Goal: Use online tool/utility: Utilize a website feature to perform a specific function

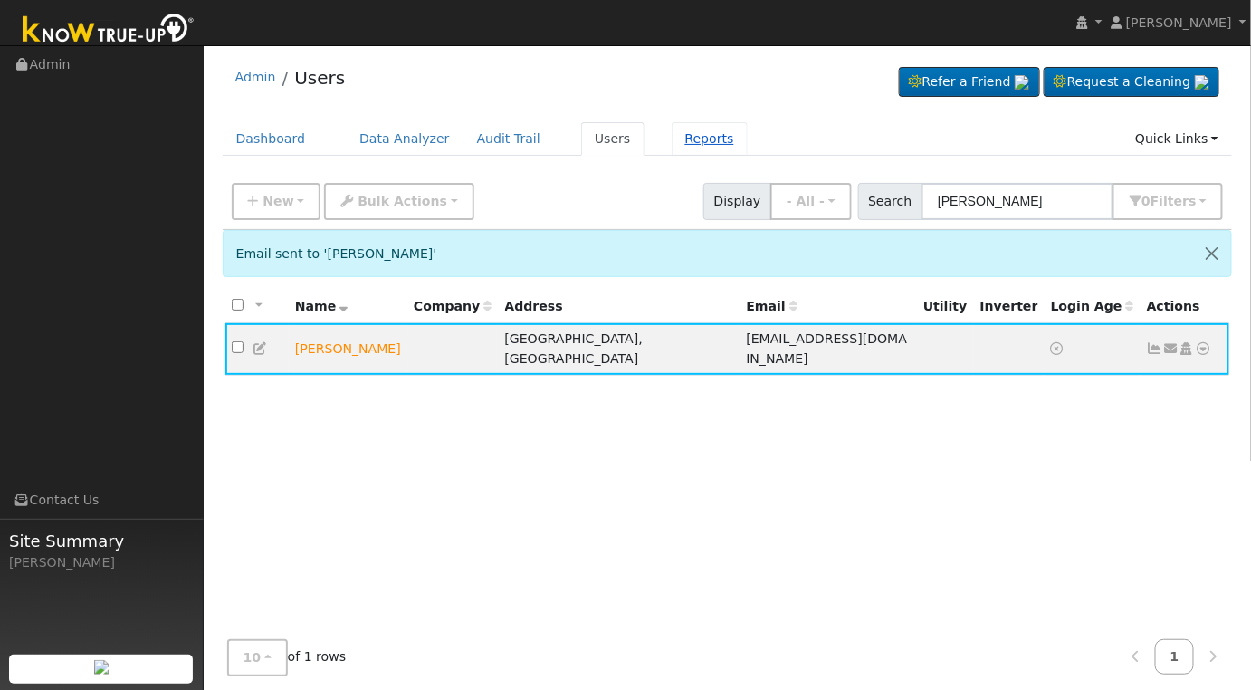
click at [691, 139] on link "Reports" at bounding box center [709, 138] width 76 height 33
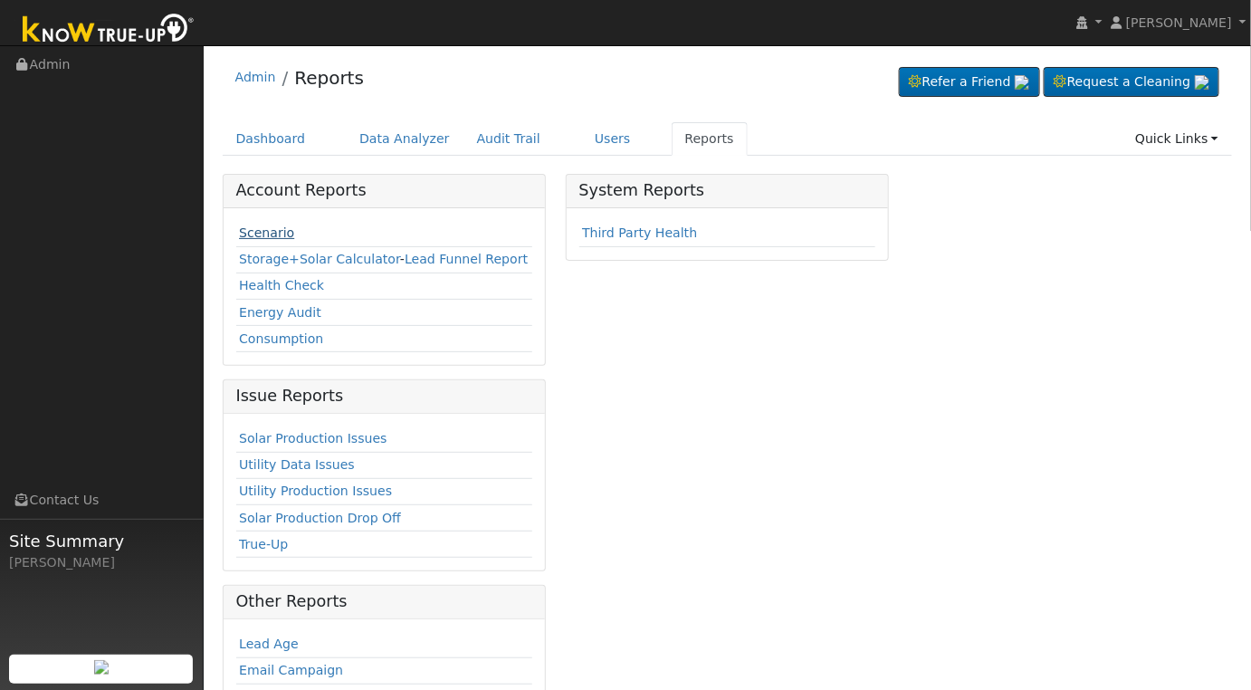
click at [265, 233] on link "Scenario" at bounding box center [266, 232] width 55 height 14
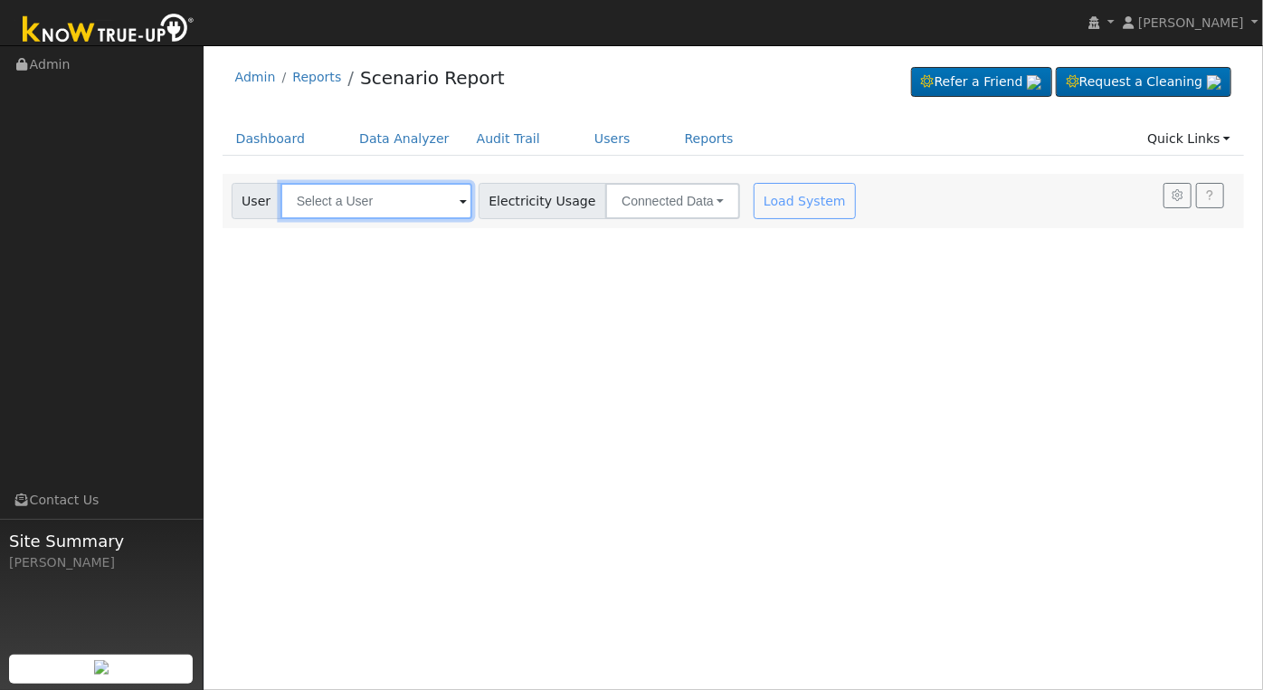
click at [421, 205] on input "text" at bounding box center [377, 201] width 192 height 36
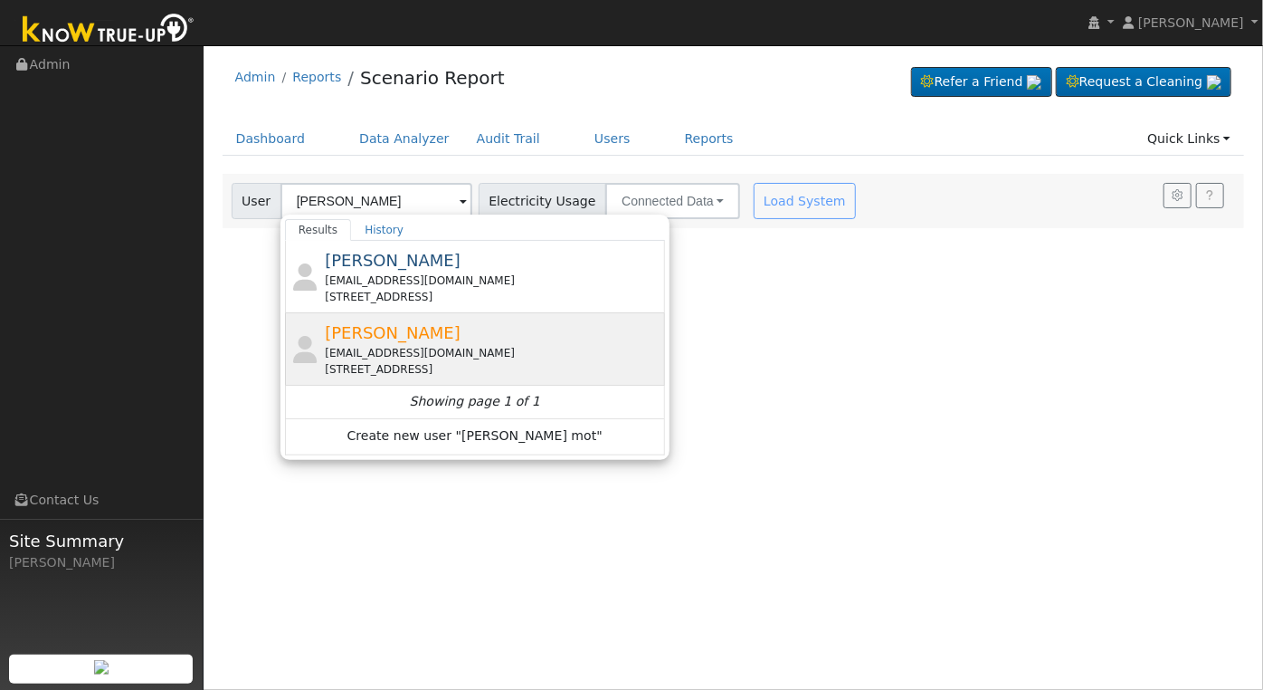
click at [442, 371] on div "[STREET_ADDRESS]" at bounding box center [493, 369] width 336 height 16
type input "[PERSON_NAME]"
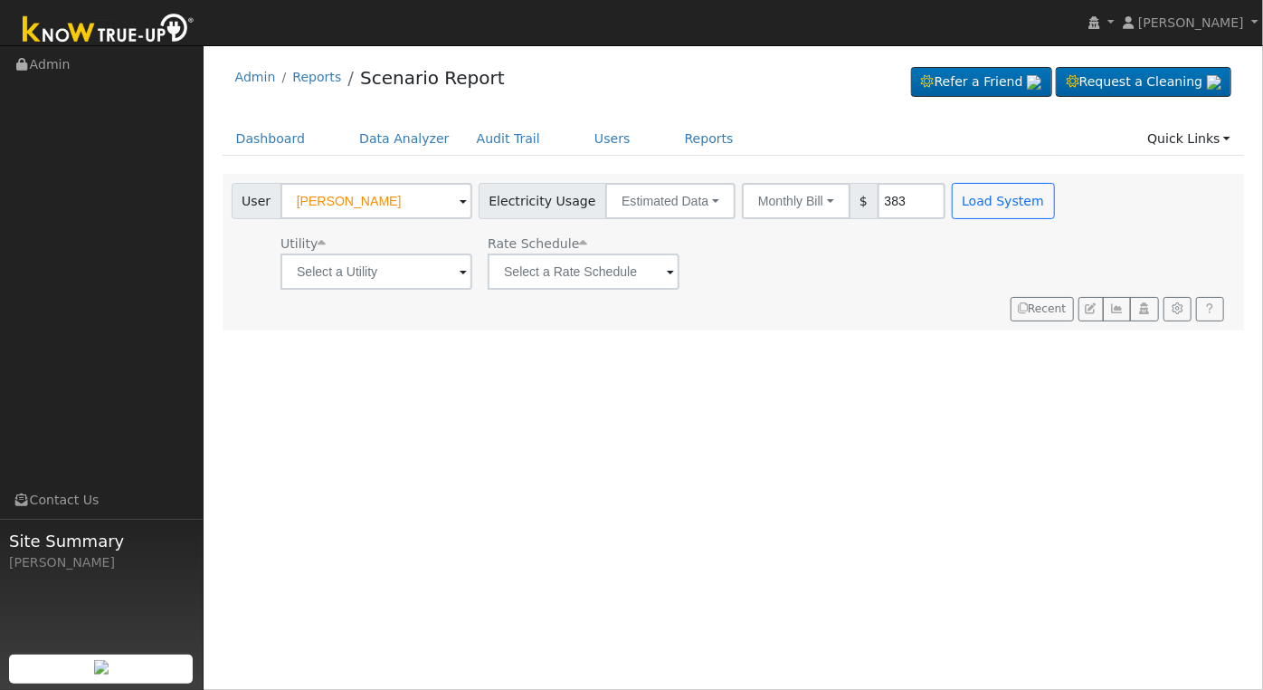
click at [850, 193] on span "$" at bounding box center [864, 201] width 29 height 36
click at [816, 202] on button "Monthly Bill" at bounding box center [796, 201] width 109 height 36
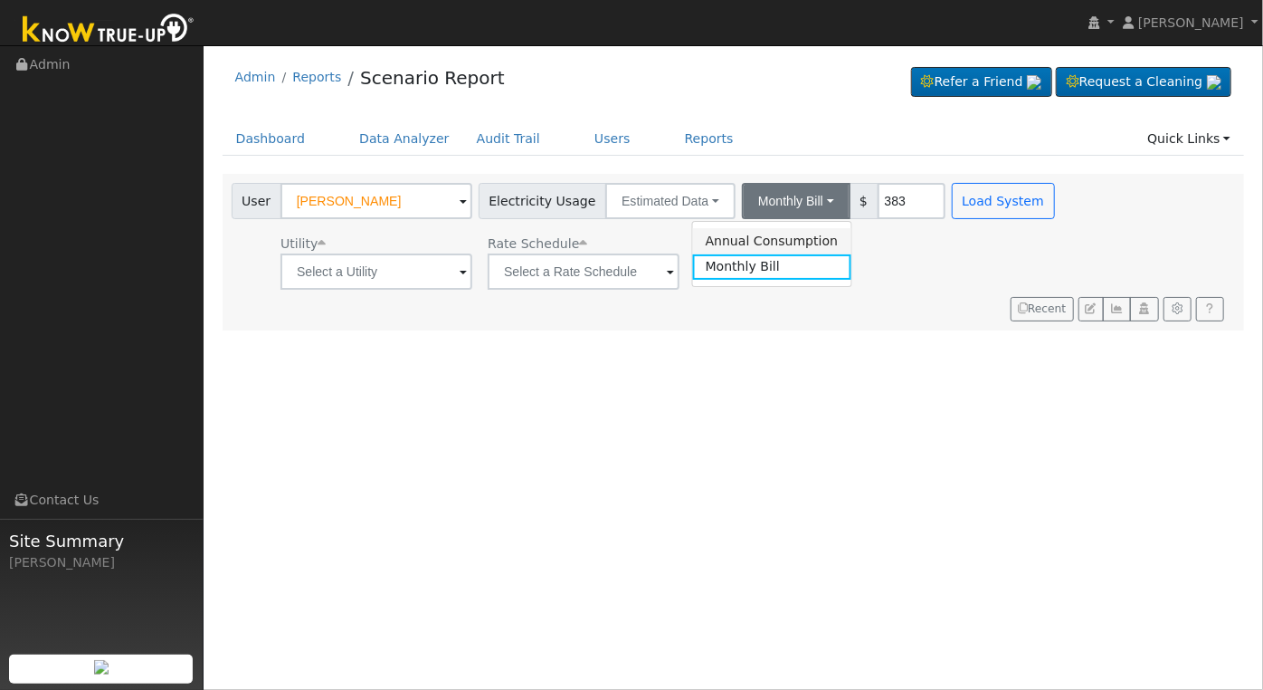
click at [792, 238] on link "Annual Consumption" at bounding box center [772, 240] width 158 height 25
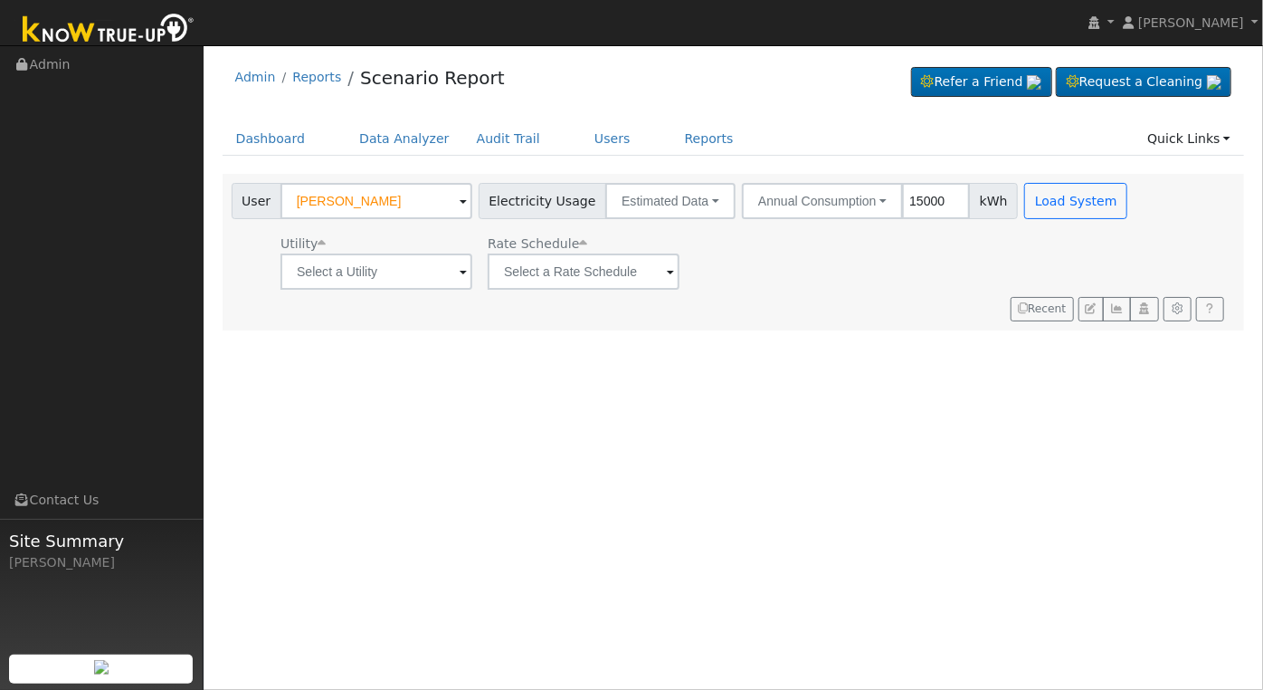
type input "15000"
click at [1109, 202] on div "User [PERSON_NAME] Account Default Account Default Account [STREET_ADDRESS] Pri…" at bounding box center [730, 248] width 1004 height 145
click at [1035, 202] on button "Load System" at bounding box center [1075, 201] width 103 height 36
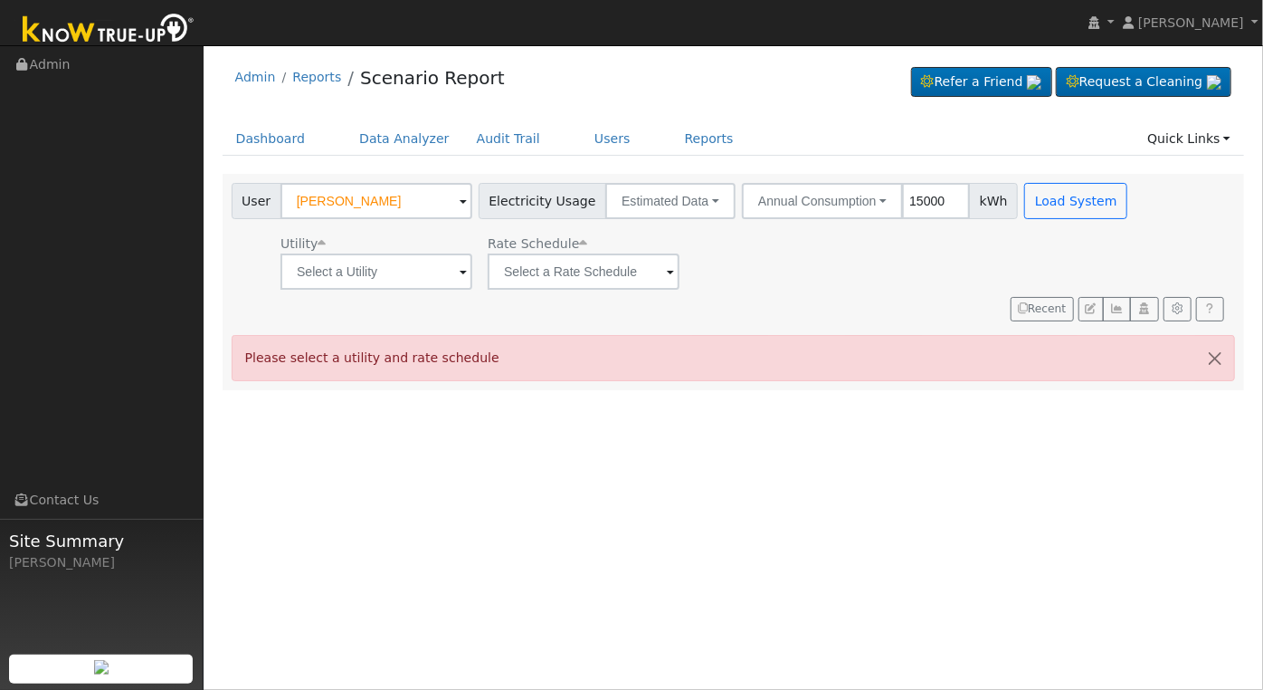
click at [462, 269] on span at bounding box center [463, 272] width 7 height 21
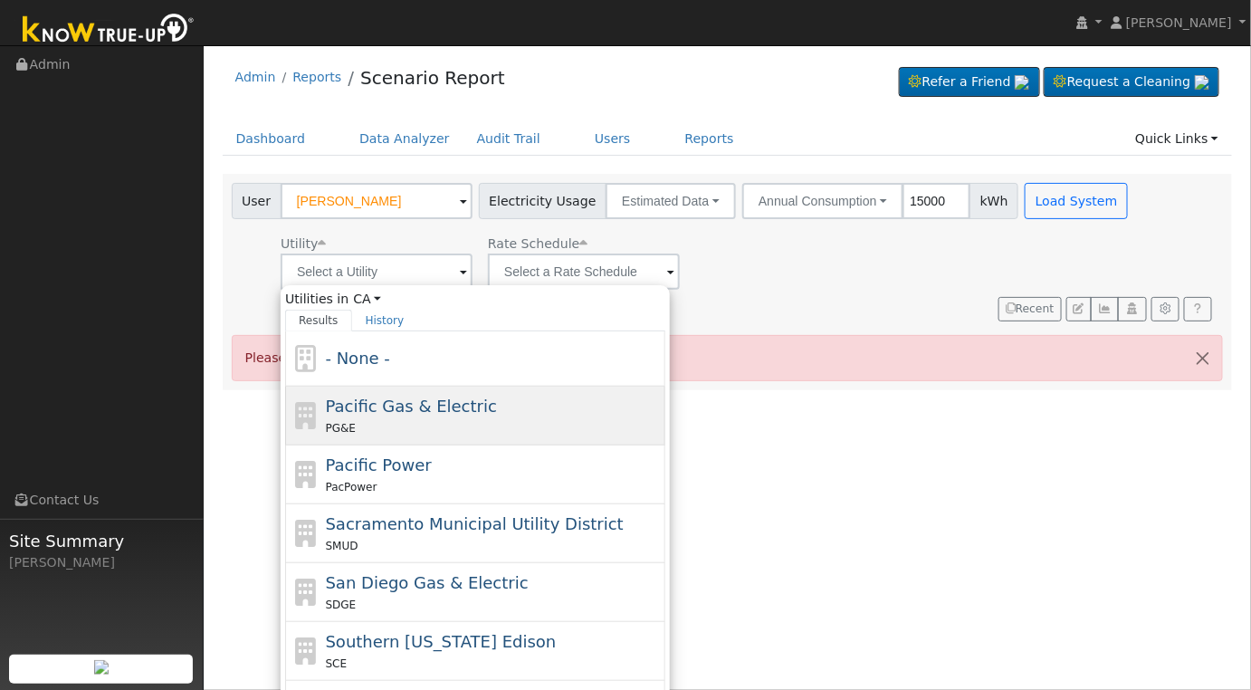
click at [481, 420] on div "PG&E" at bounding box center [494, 427] width 336 height 19
type input "Pacific Gas & Electric"
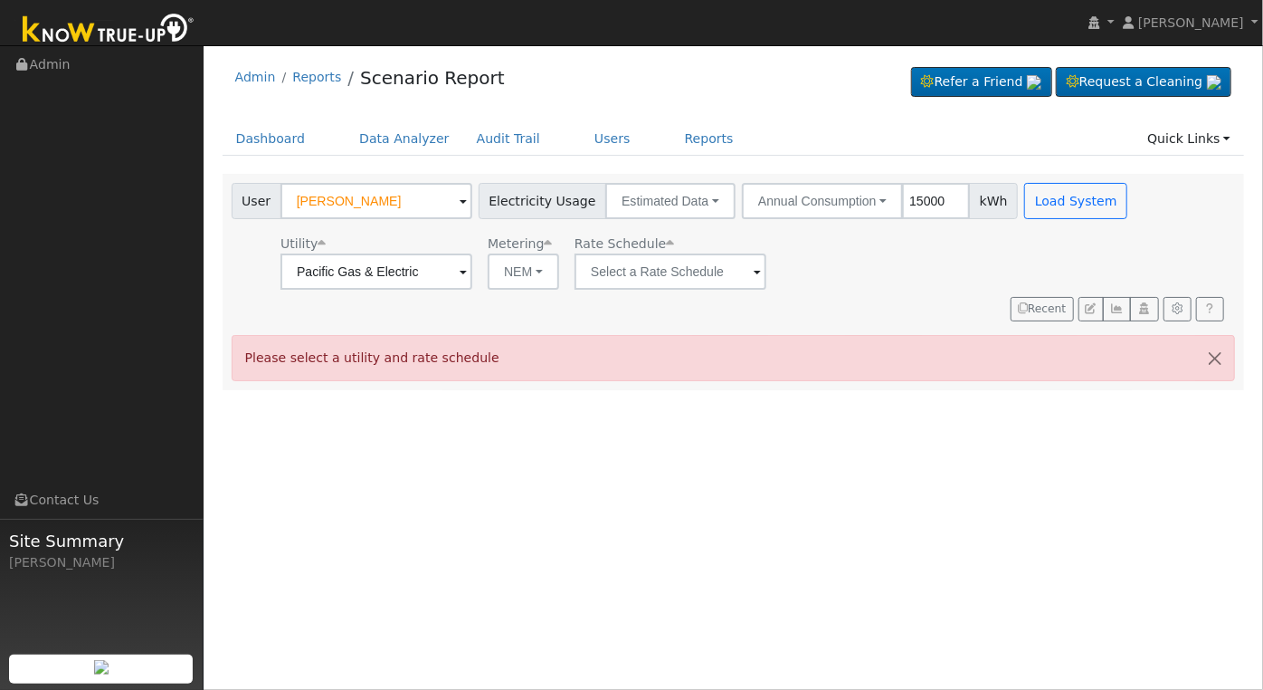
click at [769, 287] on div "Utility Pacific Gas & Electric Metering NEM NEM NBT Rate Schedule" at bounding box center [682, 259] width 908 height 62
click at [467, 281] on span at bounding box center [463, 272] width 7 height 21
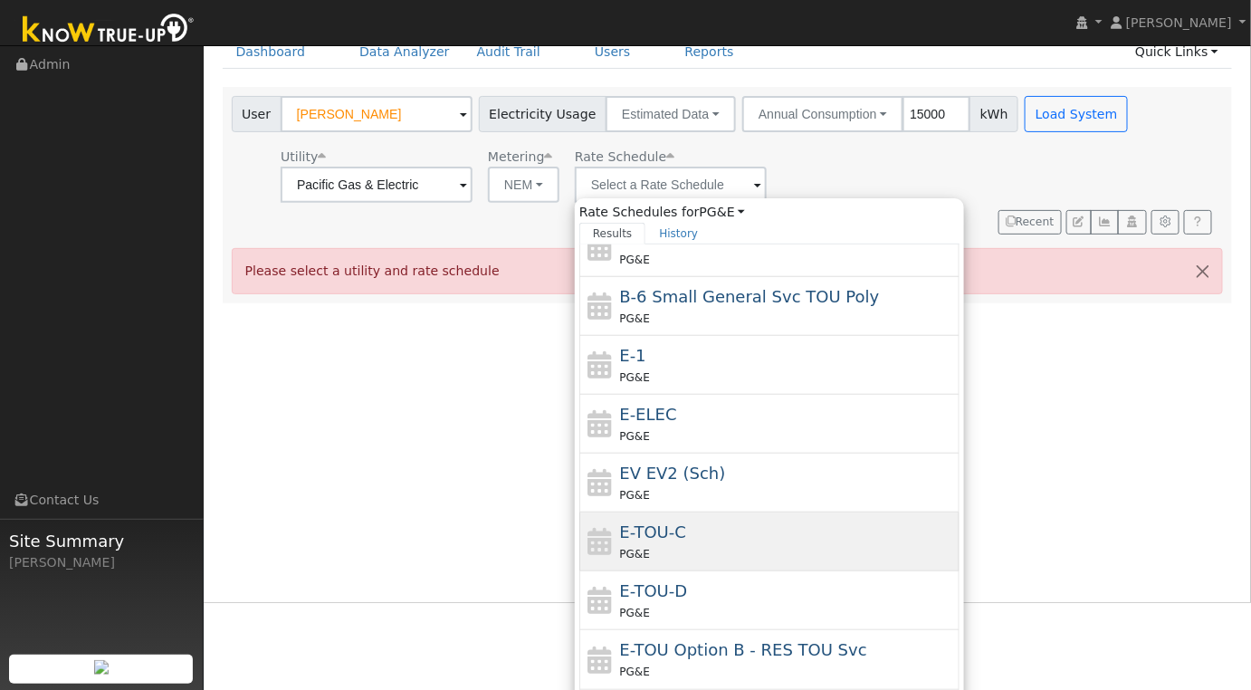
scroll to position [119, 0]
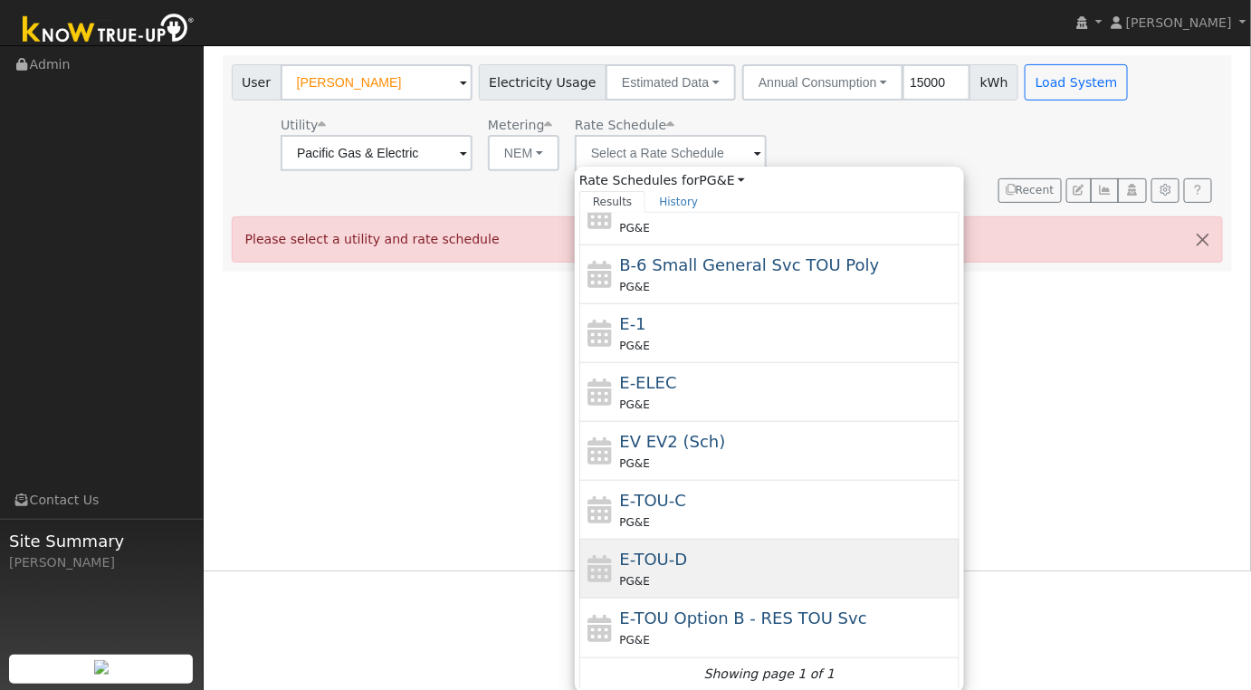
click at [770, 571] on div "PG&E" at bounding box center [788, 580] width 336 height 19
type input "E-TOU-D"
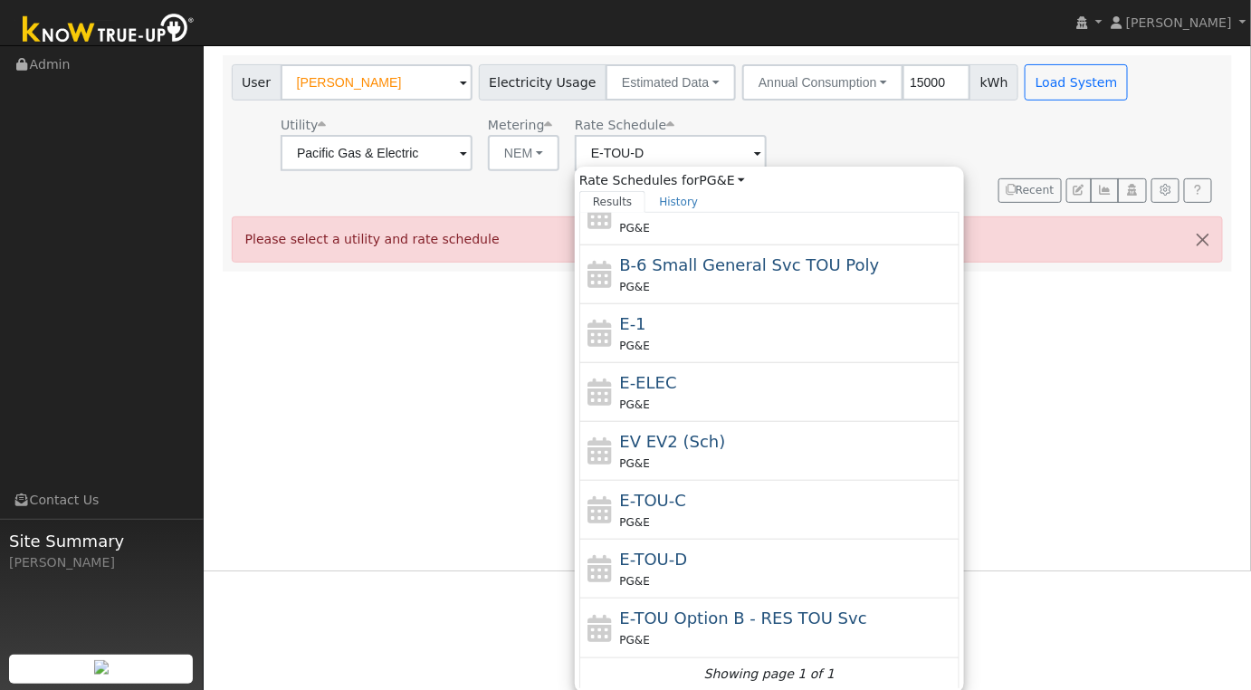
scroll to position [0, 0]
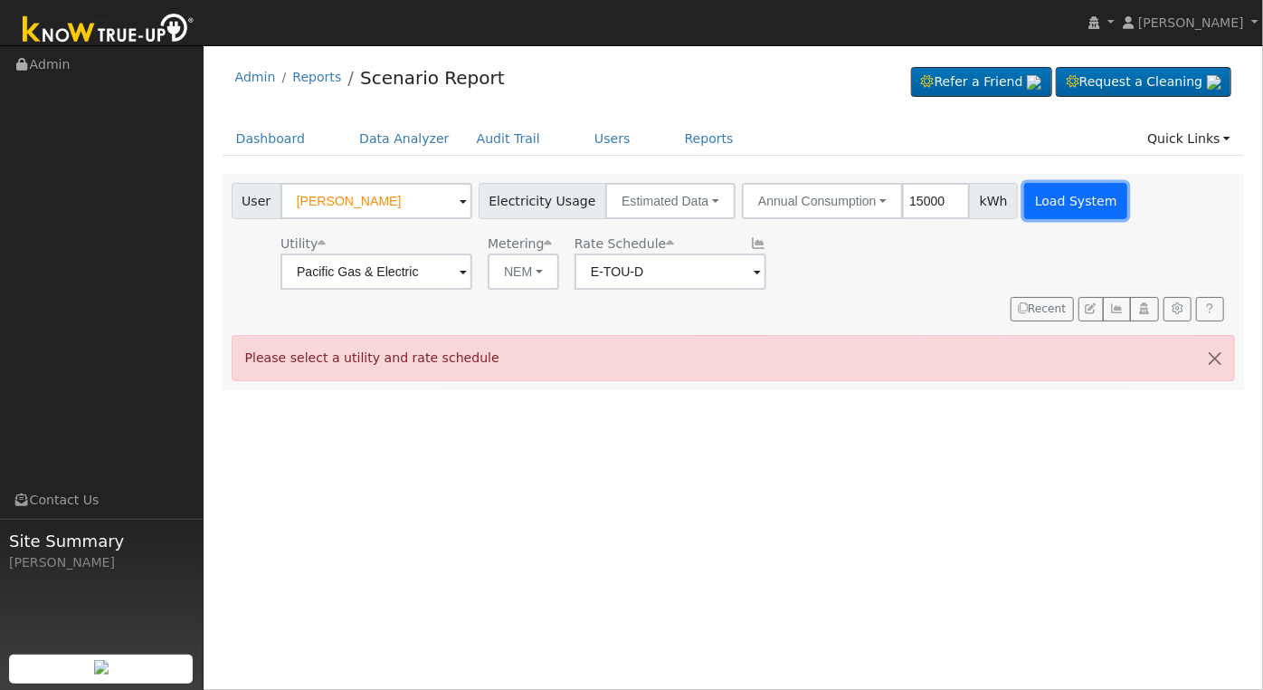
click at [1047, 214] on button "Load System" at bounding box center [1075, 201] width 103 height 36
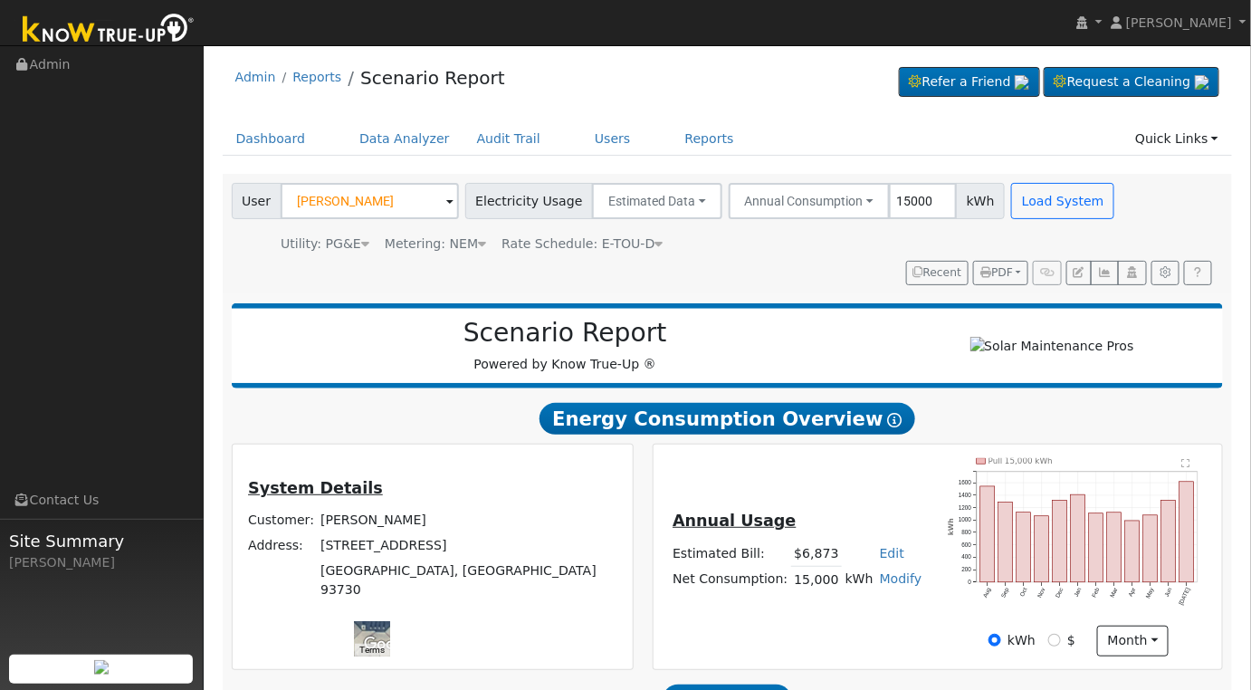
scroll to position [291, 0]
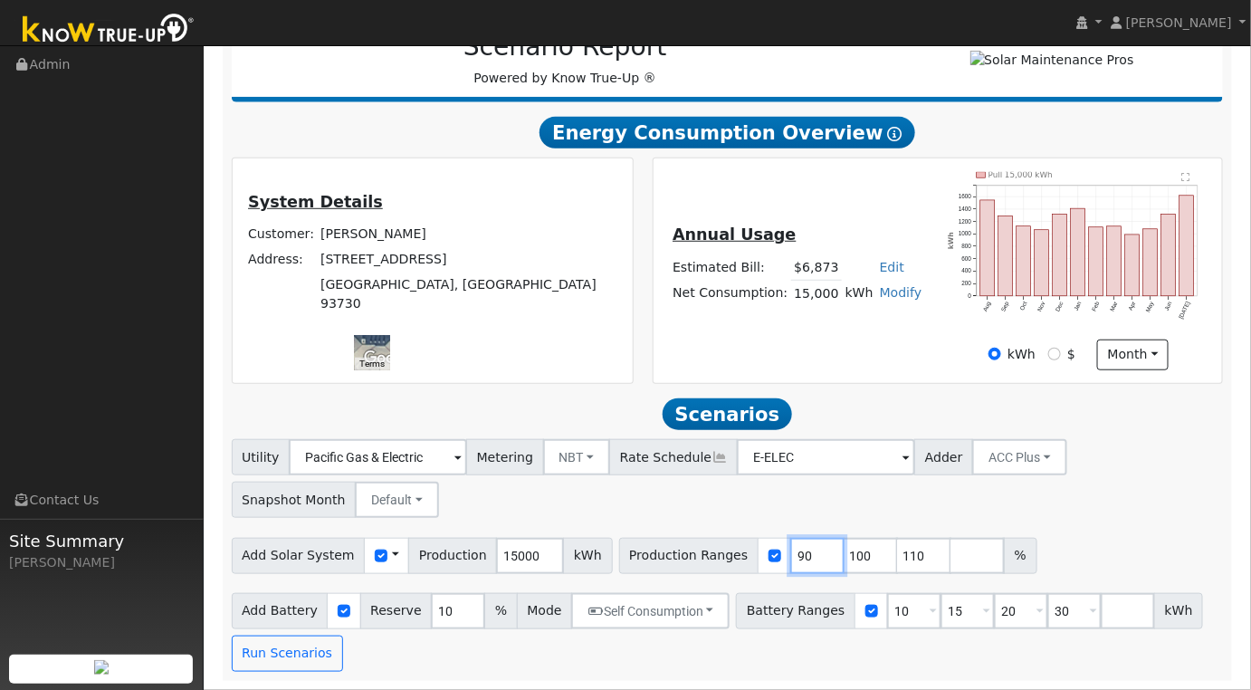
click at [790, 564] on input "90" at bounding box center [817, 556] width 54 height 36
type input "100"
type input "110"
type input "100"
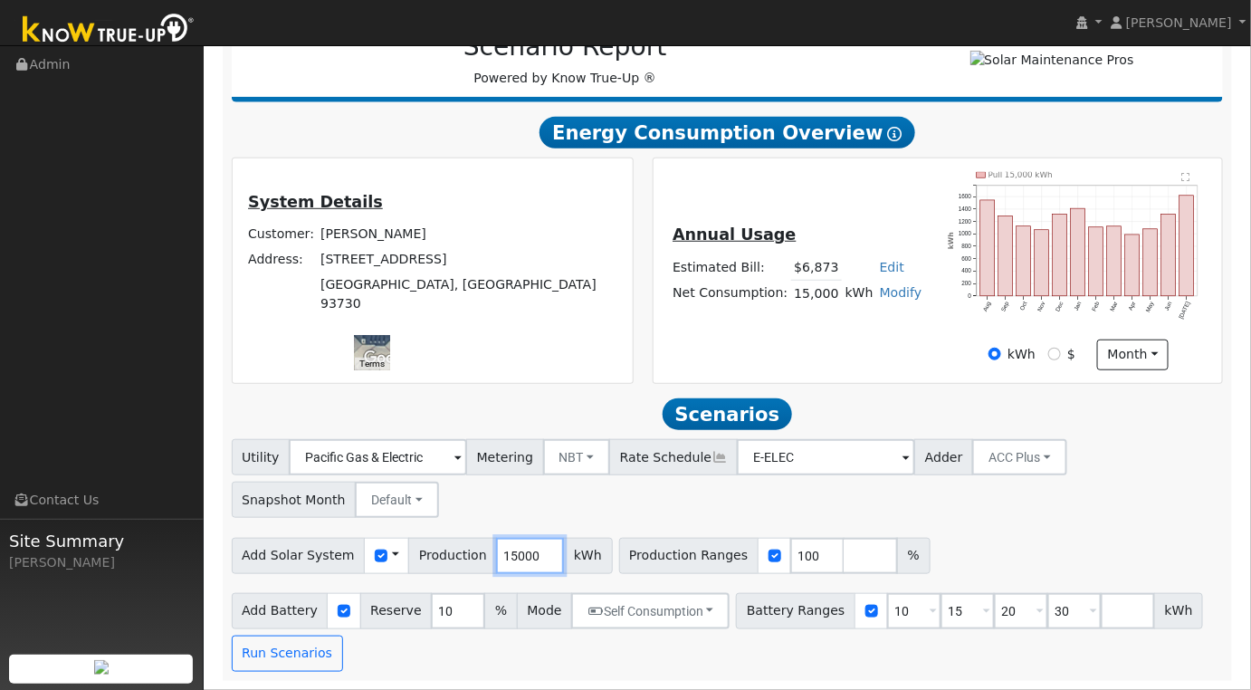
click at [514, 557] on input "15000" at bounding box center [530, 556] width 68 height 36
type input "19342"
click at [887, 611] on input "10" at bounding box center [914, 611] width 54 height 36
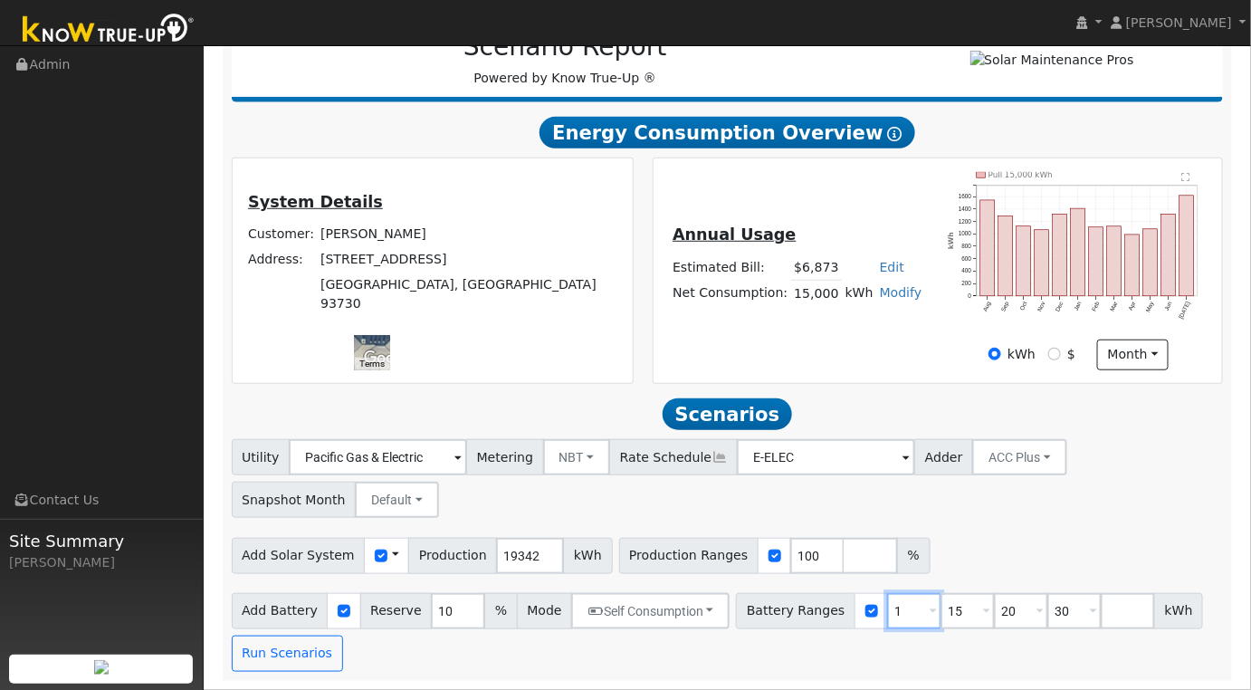
type input "15"
type input "20"
type input "30"
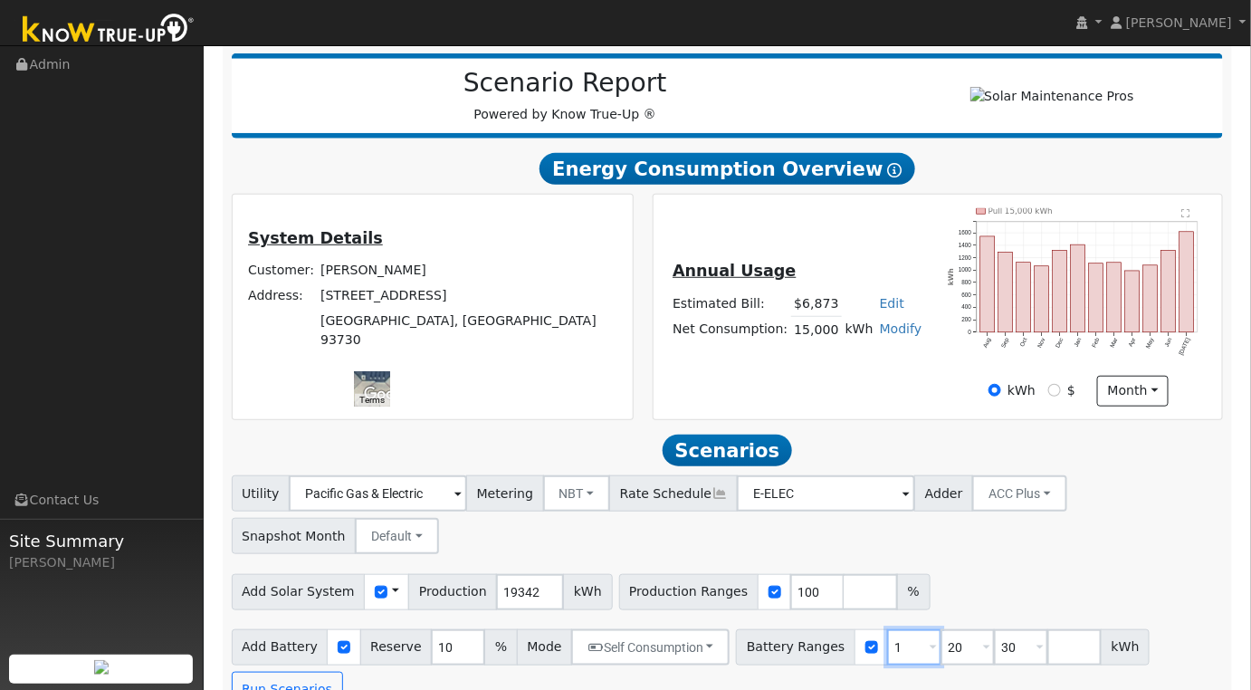
type input "20"
type input "30"
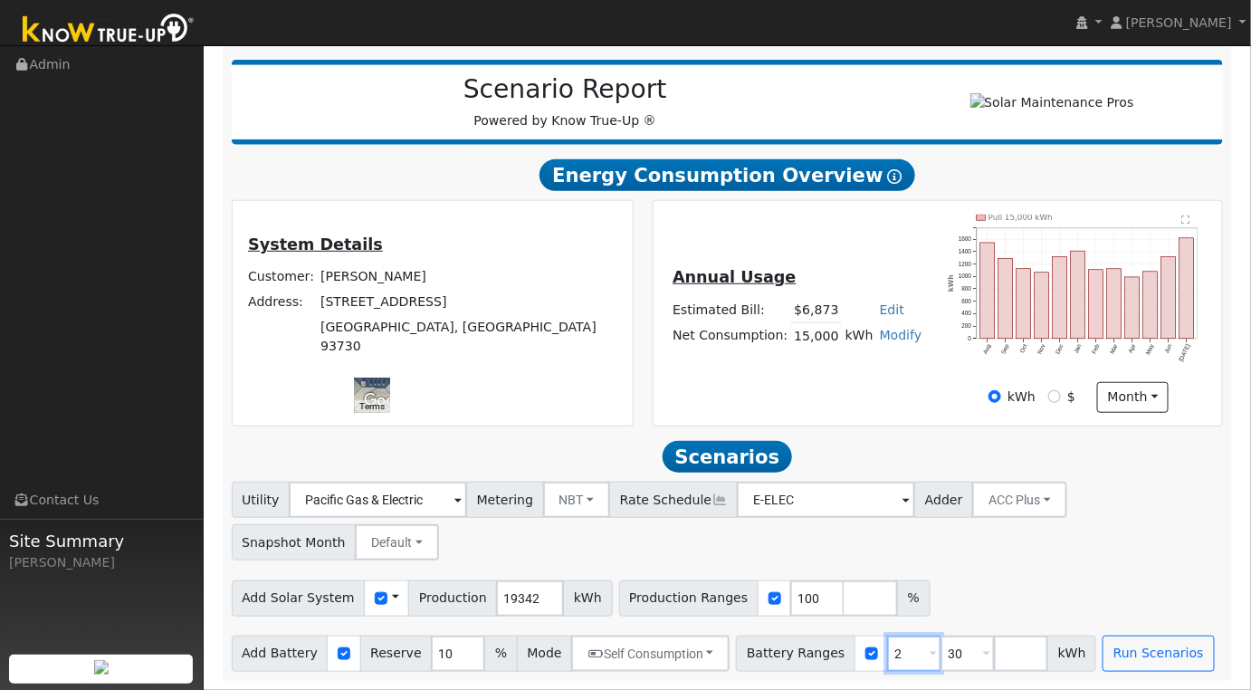
type input "30"
type input "3"
type input "27"
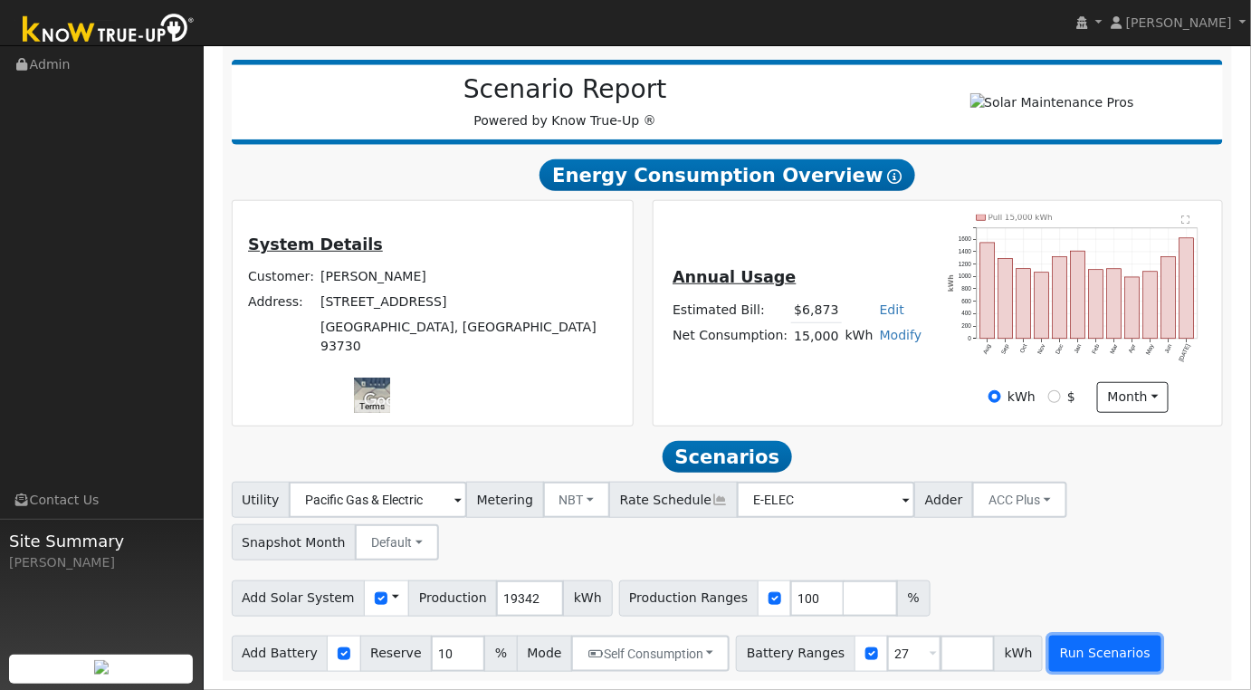
click at [1071, 652] on button "Run Scenarios" at bounding box center [1104, 653] width 111 height 36
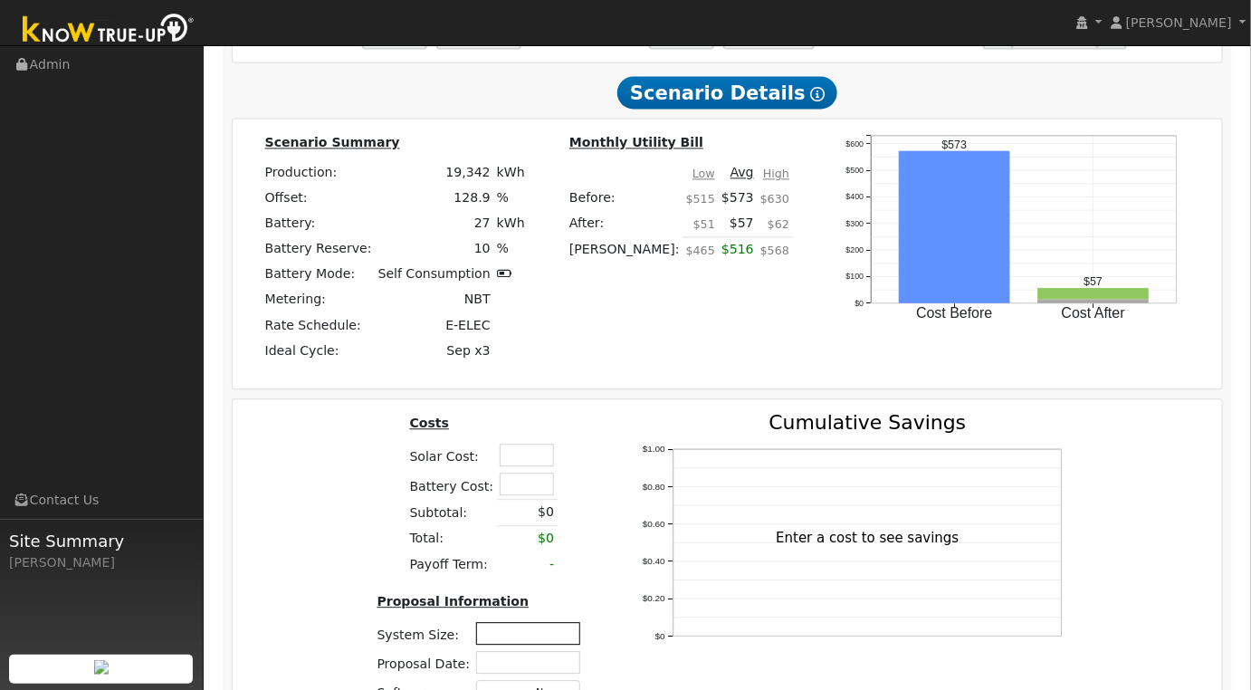
scroll to position [1488, 0]
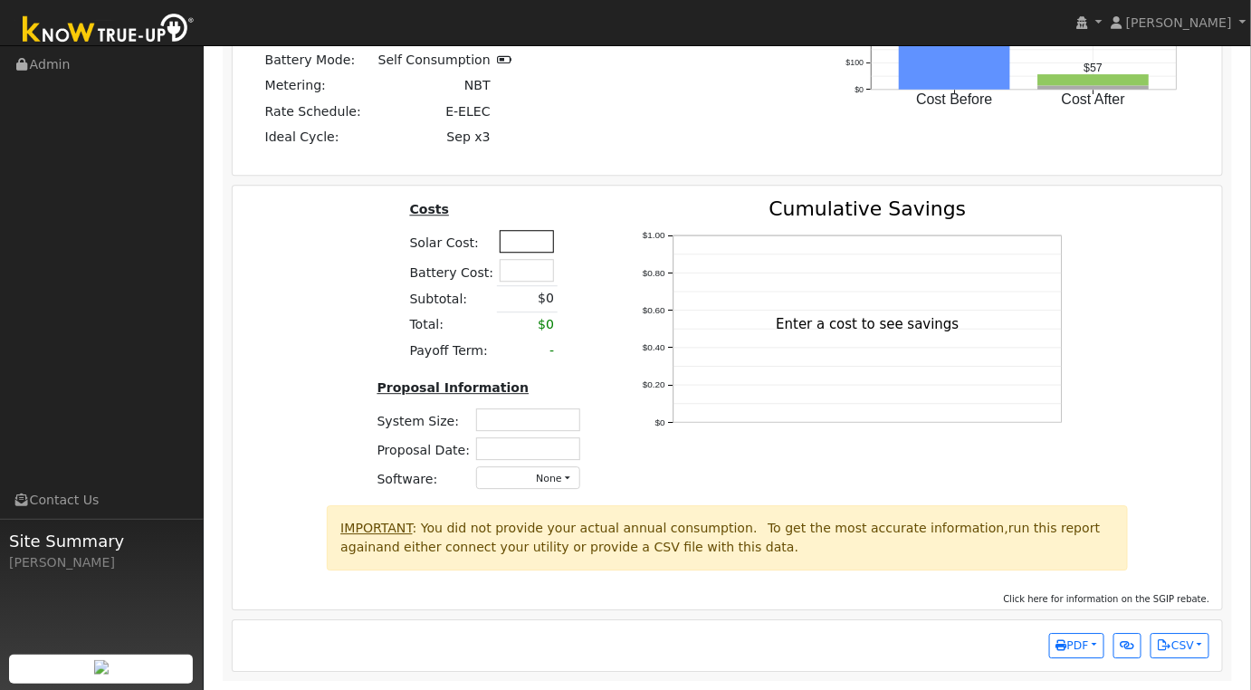
click at [523, 252] on input "text" at bounding box center [527, 241] width 54 height 23
type input "$68,000"
